Goal: Transaction & Acquisition: Purchase product/service

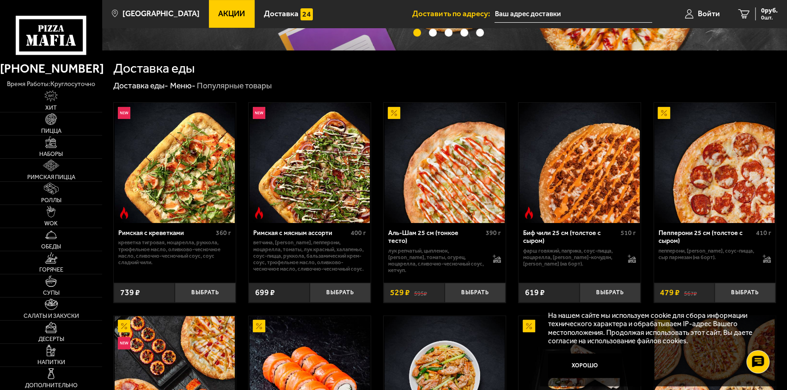
scroll to position [185, 0]
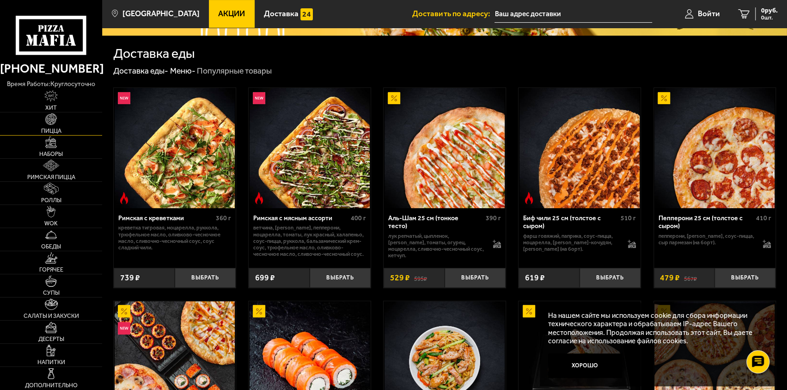
click at [53, 122] on img at bounding box center [51, 119] width 12 height 12
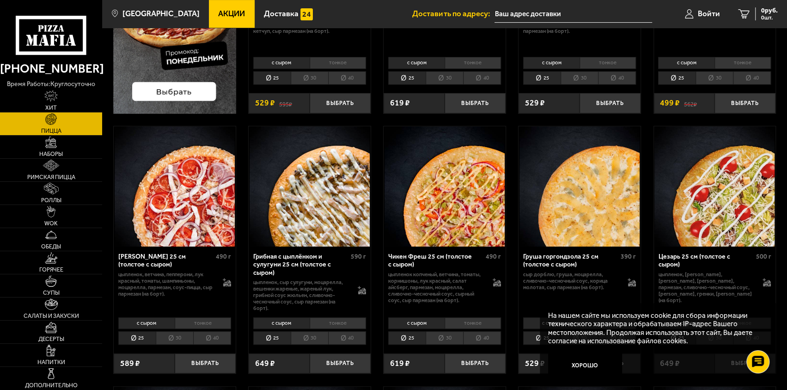
scroll to position [231, 0]
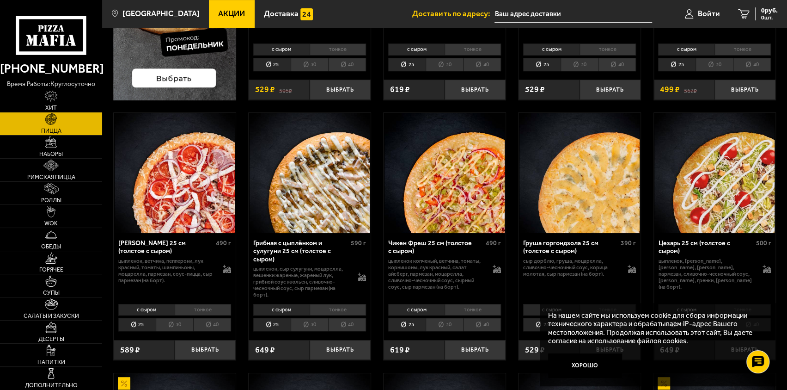
click at [460, 183] on img at bounding box center [444, 173] width 120 height 120
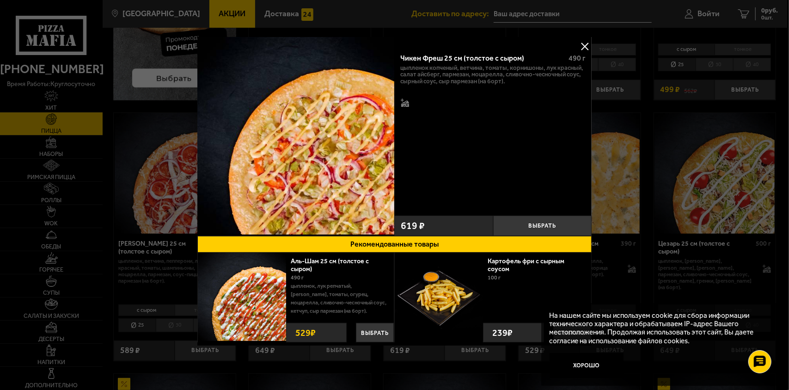
click at [585, 45] on button at bounding box center [585, 46] width 14 height 14
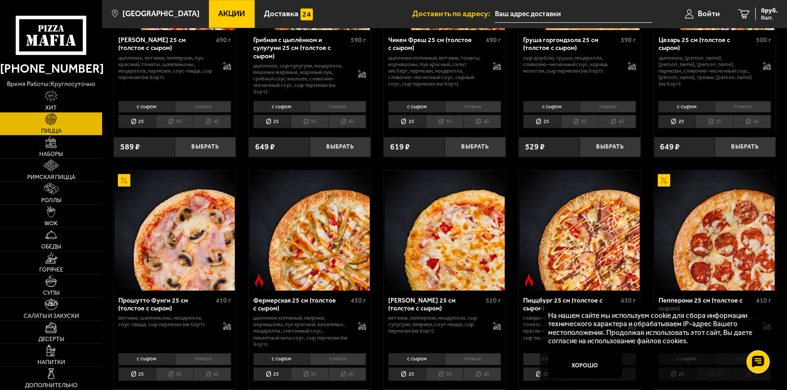
scroll to position [462, 0]
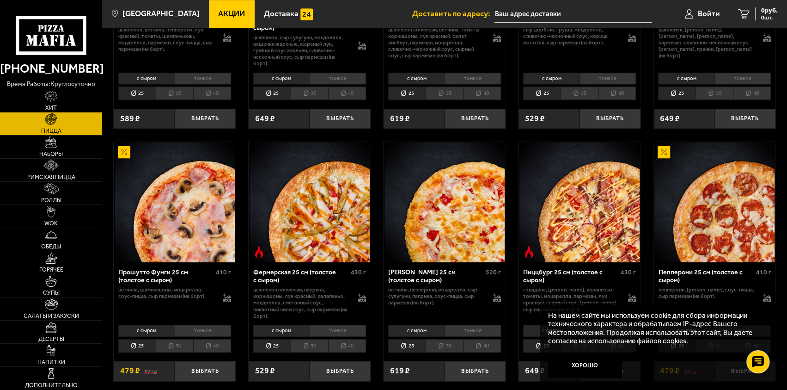
click at [408, 91] on li "25" at bounding box center [406, 92] width 37 height 13
click at [502, 92] on div "с сыром тонкое 25 30 40 Топпинги" at bounding box center [445, 86] width 122 height 33
click at [490, 93] on li "40" at bounding box center [482, 92] width 38 height 13
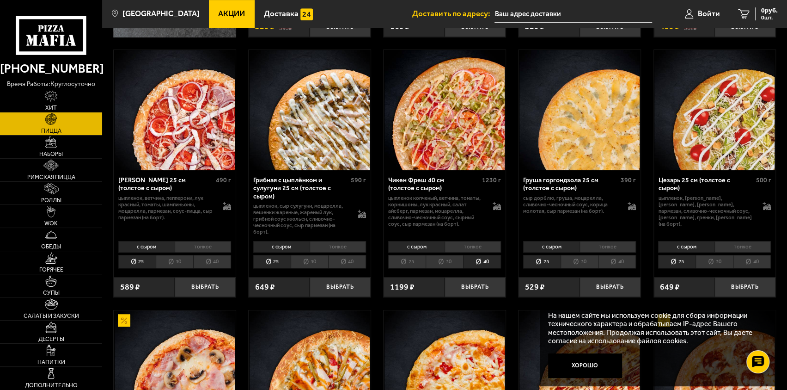
scroll to position [277, 0]
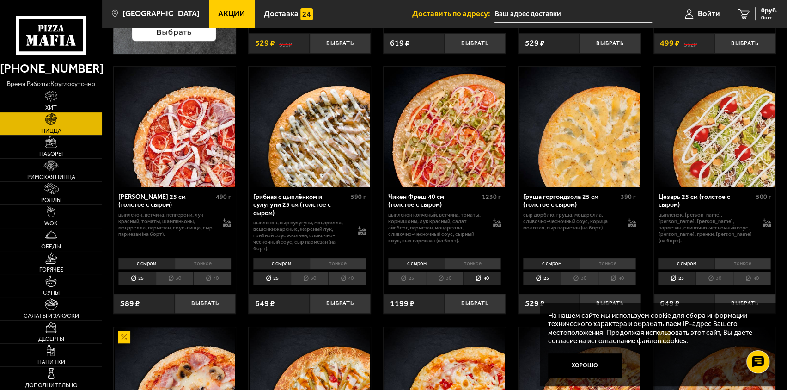
click at [461, 155] on img at bounding box center [444, 127] width 120 height 120
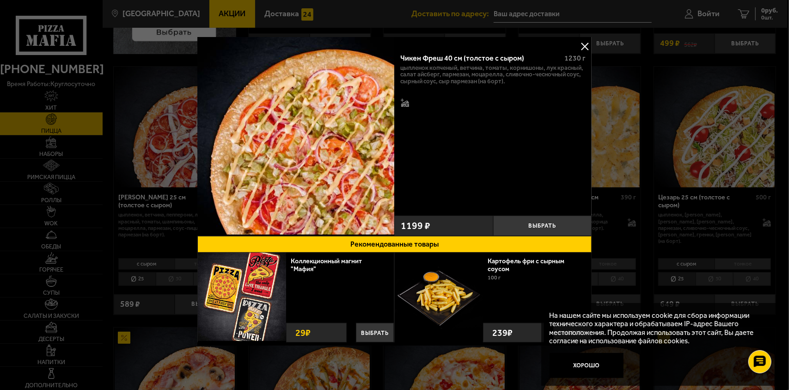
click at [585, 44] on button at bounding box center [585, 46] width 14 height 14
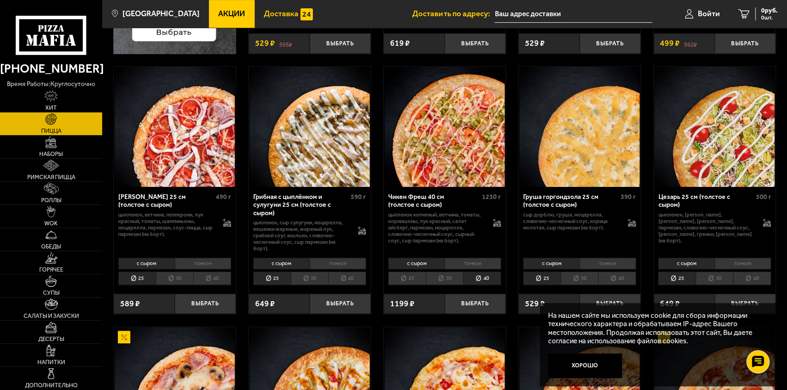
click at [264, 16] on span "Доставка" at bounding box center [281, 14] width 35 height 8
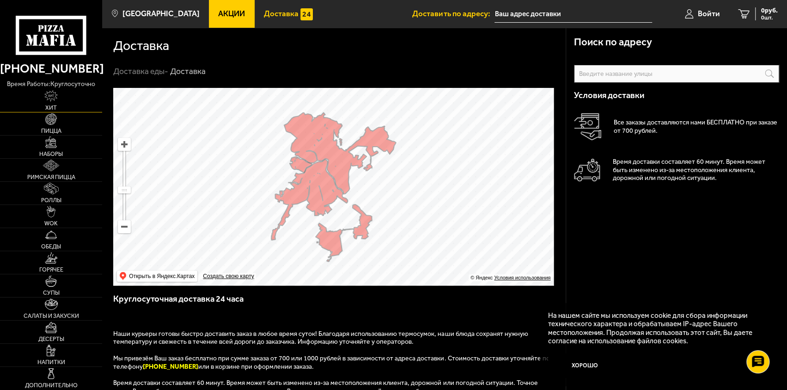
click at [54, 101] on img at bounding box center [50, 96] width 13 height 12
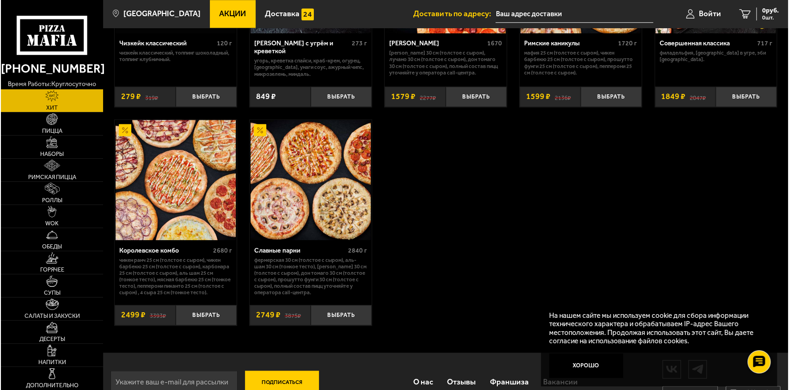
scroll to position [630, 0]
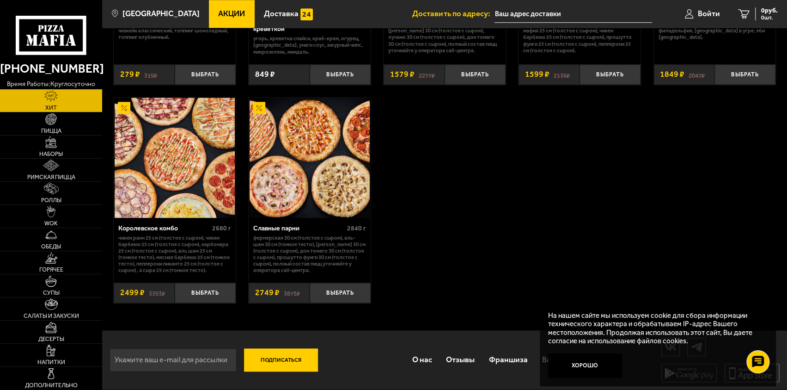
click at [168, 166] on img at bounding box center [175, 158] width 120 height 120
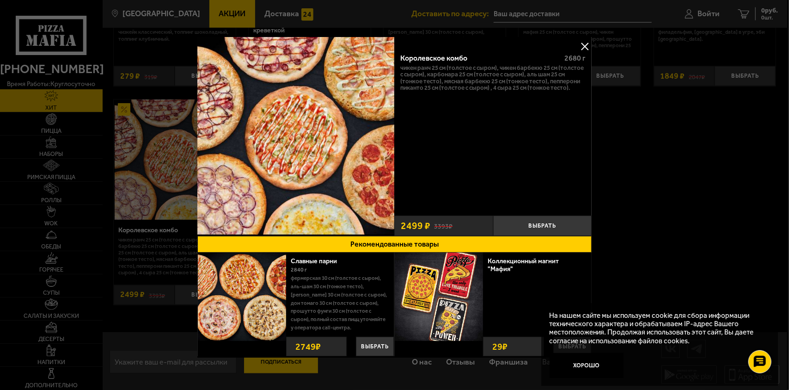
click at [584, 46] on button at bounding box center [585, 46] width 14 height 14
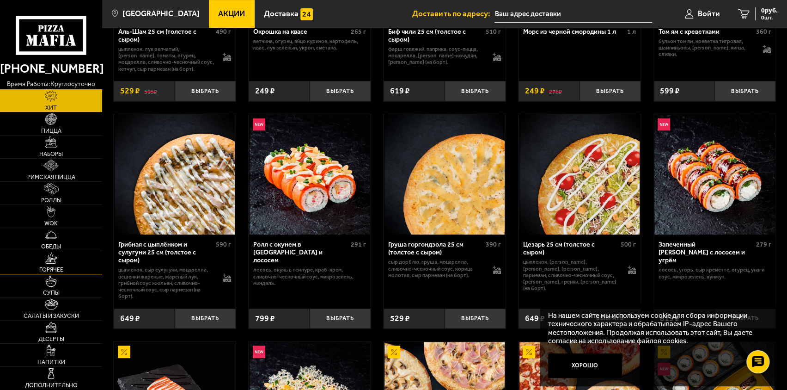
scroll to position [185, 0]
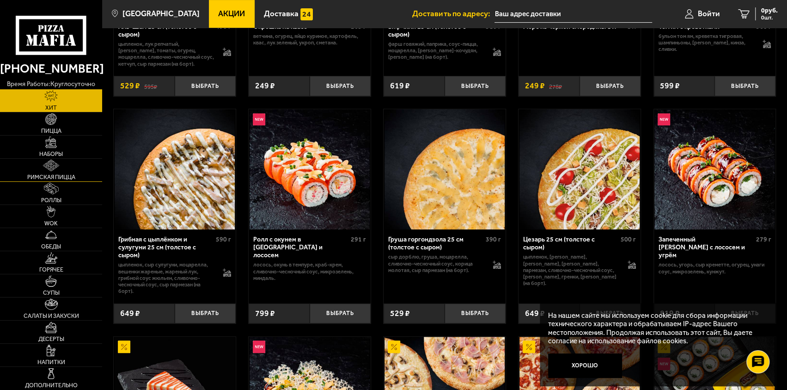
click at [52, 170] on img at bounding box center [51, 165] width 16 height 12
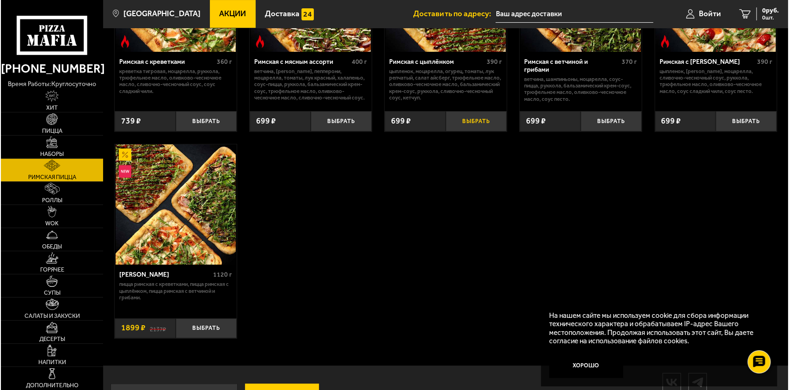
scroll to position [185, 0]
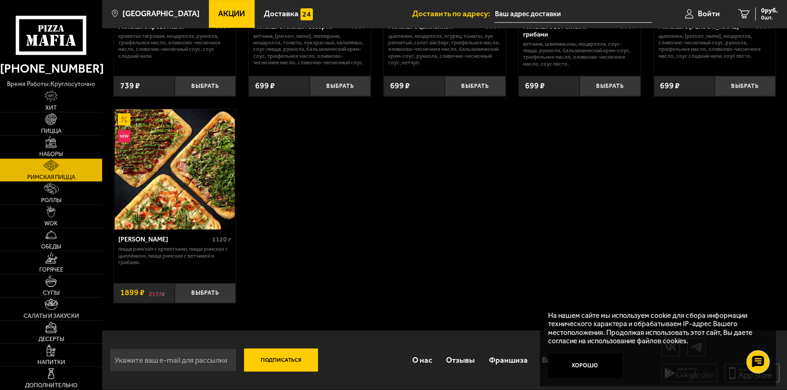
click at [184, 183] on img at bounding box center [175, 169] width 120 height 120
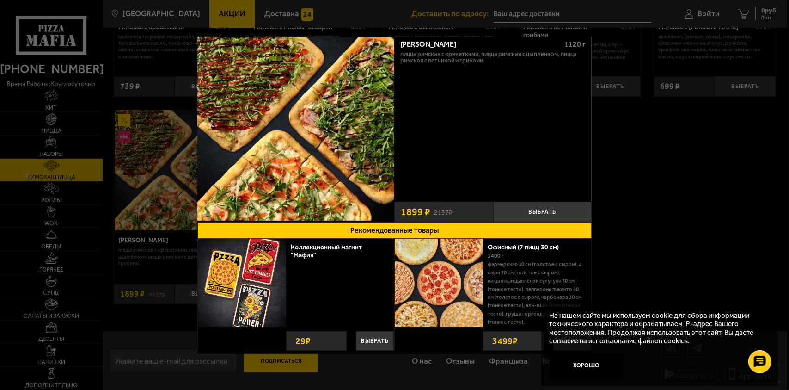
scroll to position [20, 0]
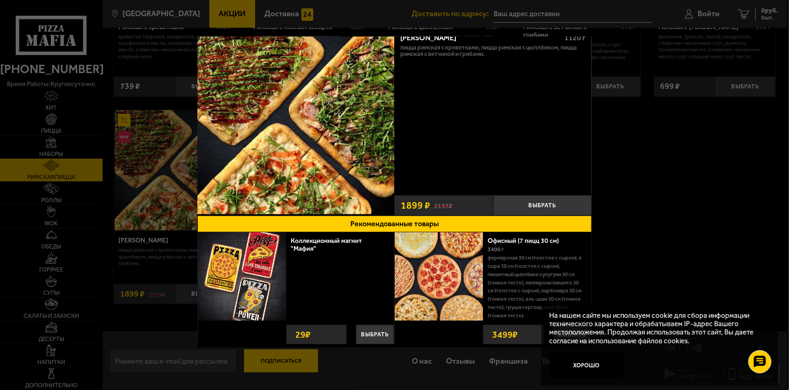
click at [473, 264] on img at bounding box center [439, 276] width 88 height 88
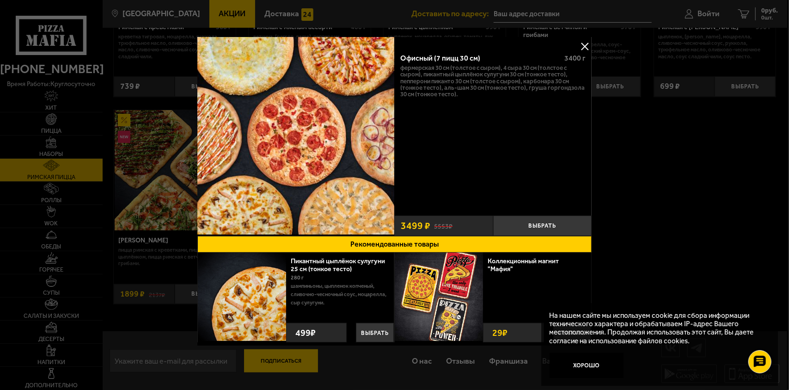
click at [583, 44] on button at bounding box center [585, 46] width 14 height 14
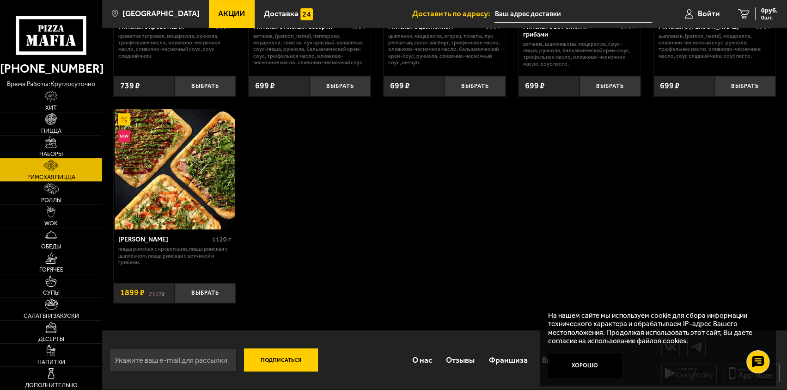
click at [55, 150] on link "Наборы" at bounding box center [51, 146] width 102 height 23
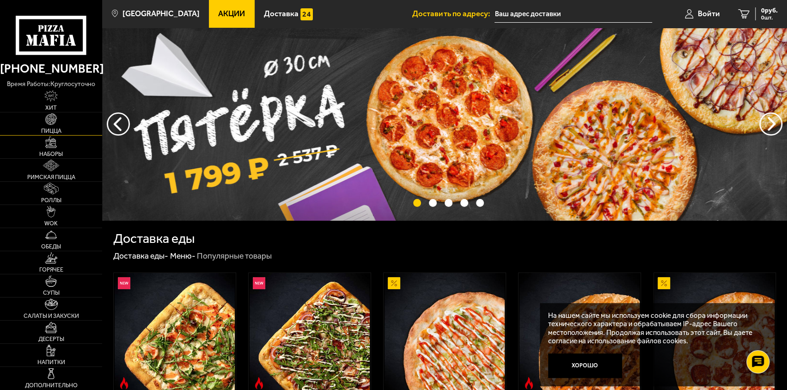
click at [51, 116] on img at bounding box center [51, 119] width 12 height 12
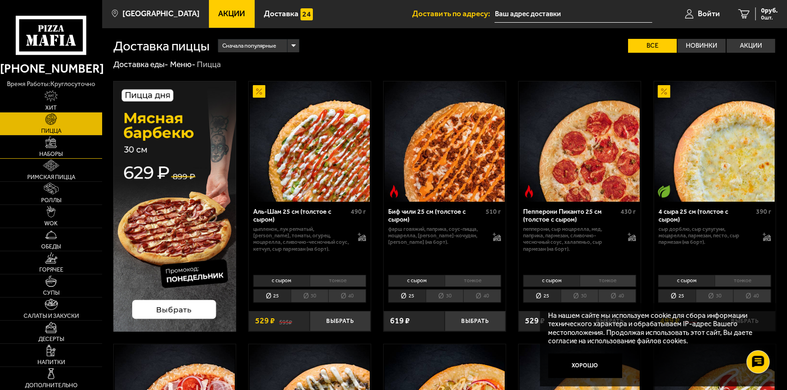
click at [49, 146] on img at bounding box center [51, 142] width 12 height 12
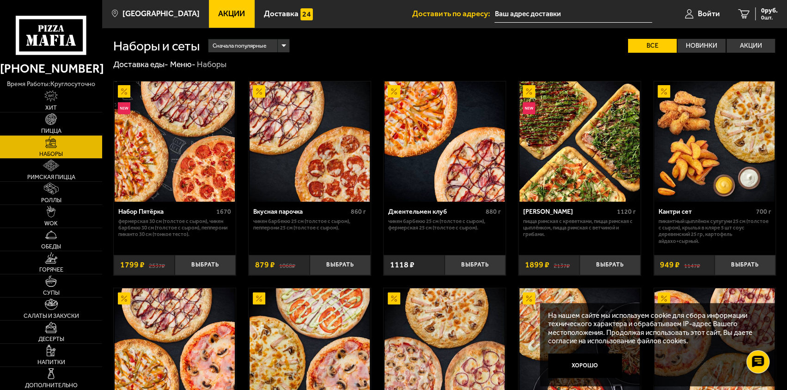
click at [420, 122] on img at bounding box center [444, 141] width 120 height 120
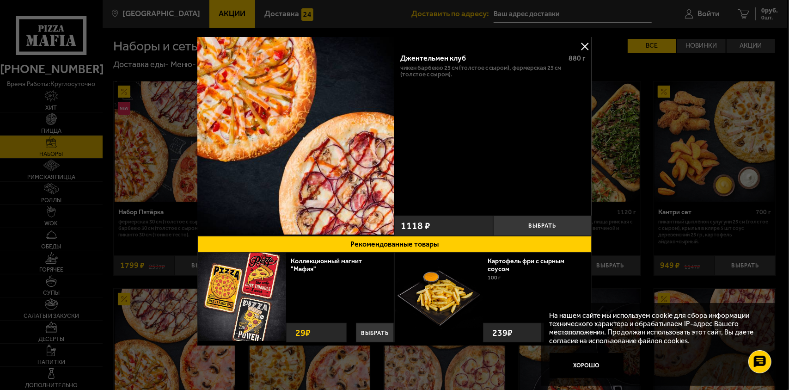
click at [358, 146] on img at bounding box center [295, 135] width 197 height 197
click at [580, 45] on button at bounding box center [585, 46] width 14 height 14
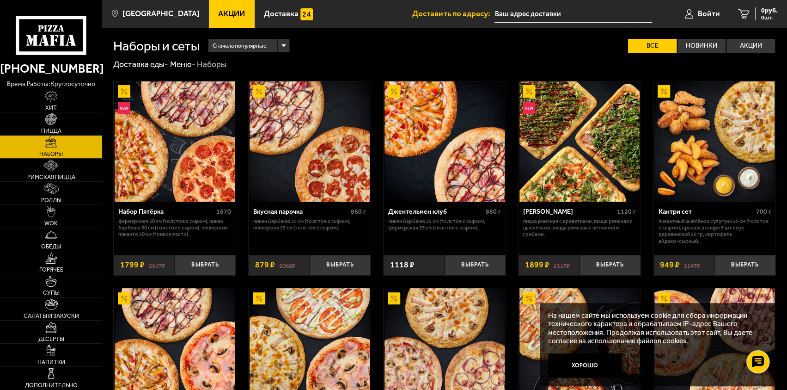
click at [547, 132] on img at bounding box center [579, 141] width 120 height 120
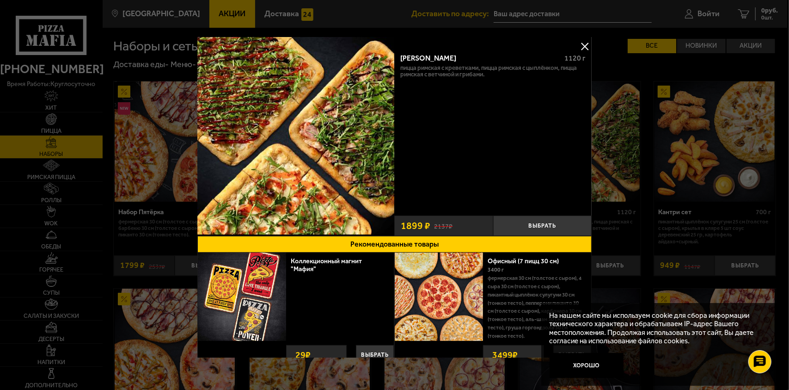
click at [579, 46] on button at bounding box center [585, 46] width 14 height 14
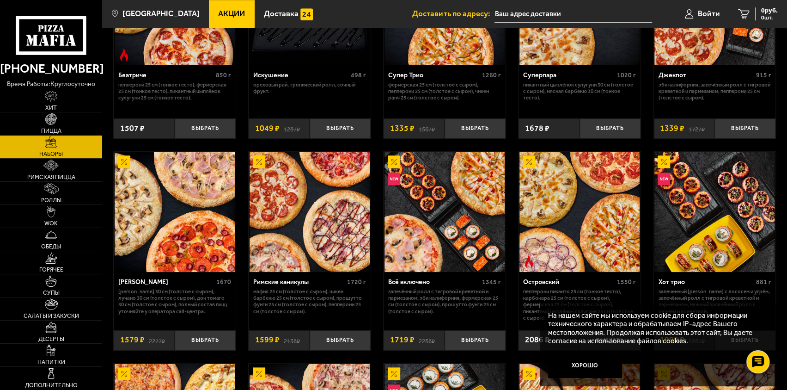
scroll to position [555, 0]
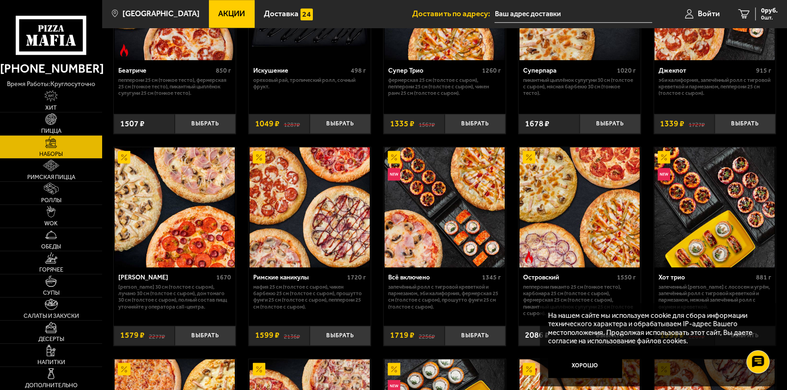
click at [197, 225] on img at bounding box center [175, 207] width 120 height 120
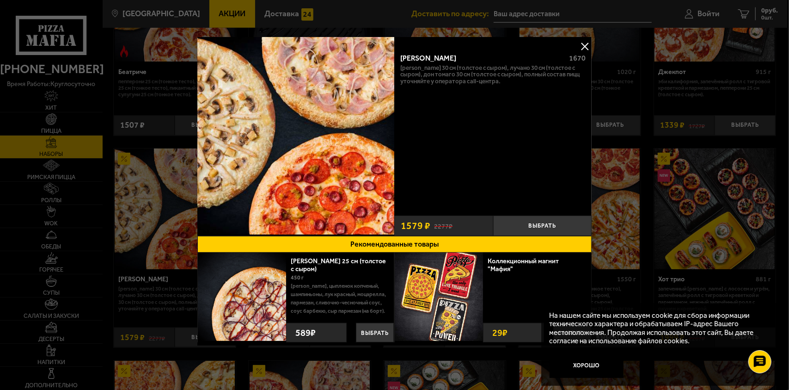
click at [581, 45] on button at bounding box center [585, 46] width 14 height 14
